Goal: Navigation & Orientation: Find specific page/section

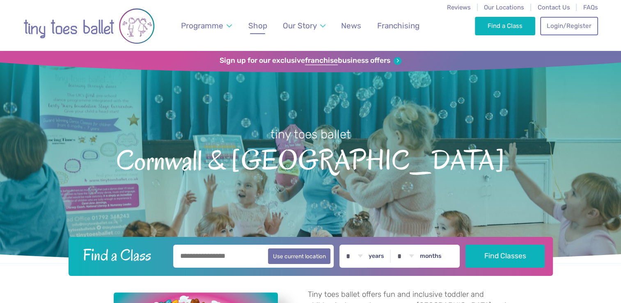
click at [255, 25] on span "Shop" at bounding box center [257, 25] width 19 height 9
